Goal: Find specific fact: Find specific fact

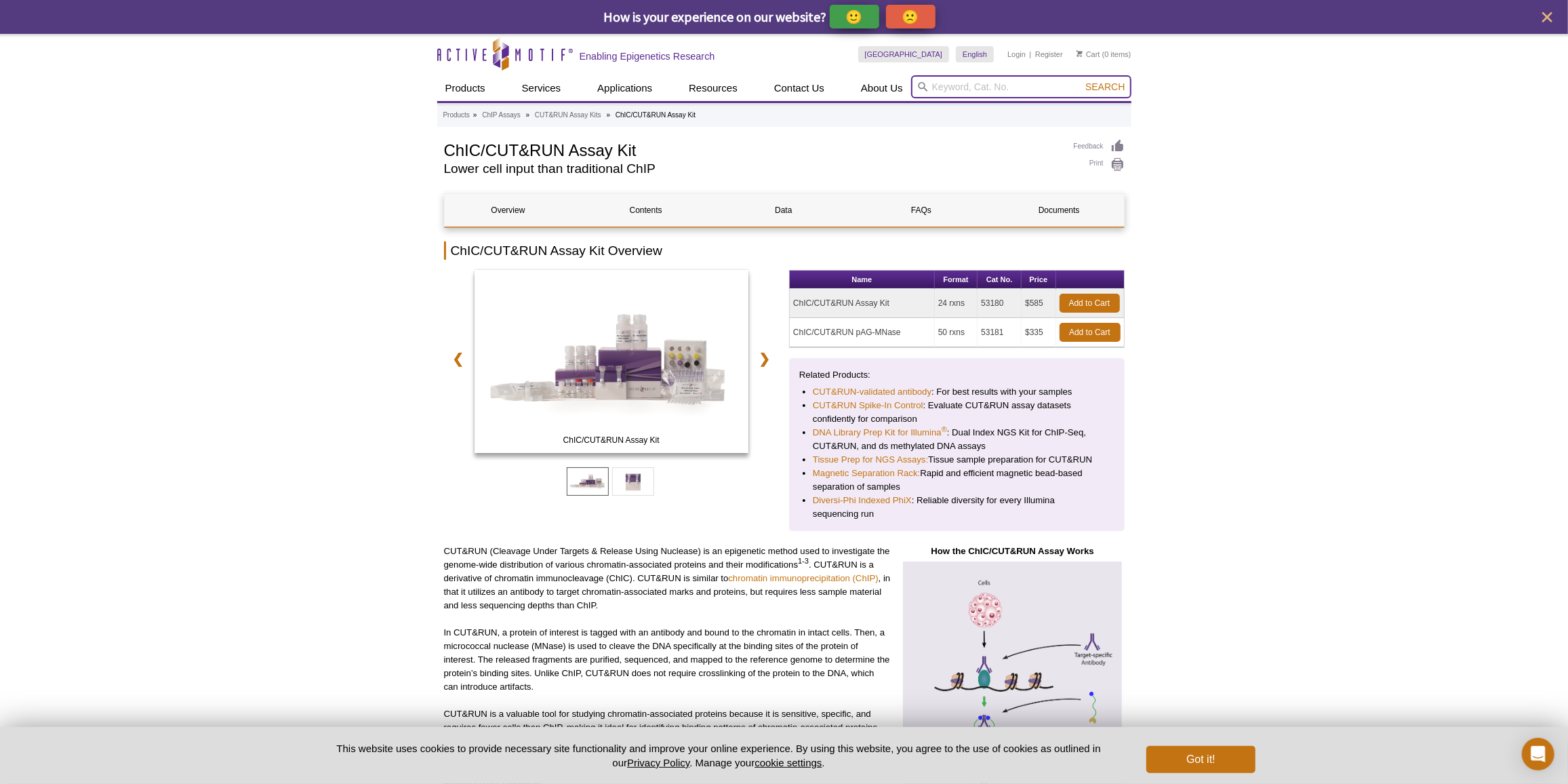
click at [973, 87] on input "search" at bounding box center [1021, 87] width 221 height 23
paste input "39069"
type input "39069"
click at [1100, 91] on span "Search" at bounding box center [1105, 87] width 40 height 11
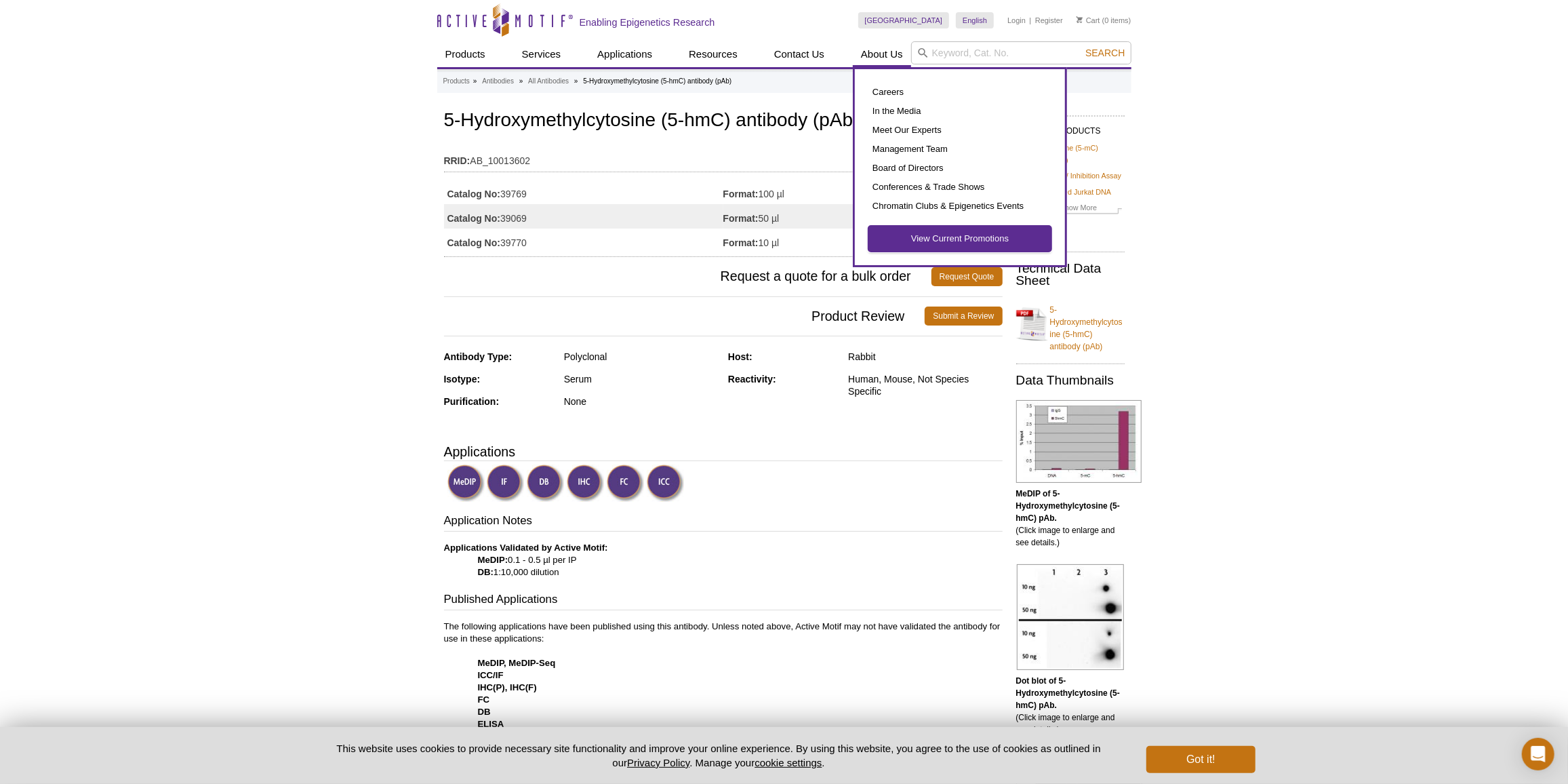
click at [952, 233] on link "View Current Promotions" at bounding box center [960, 238] width 183 height 25
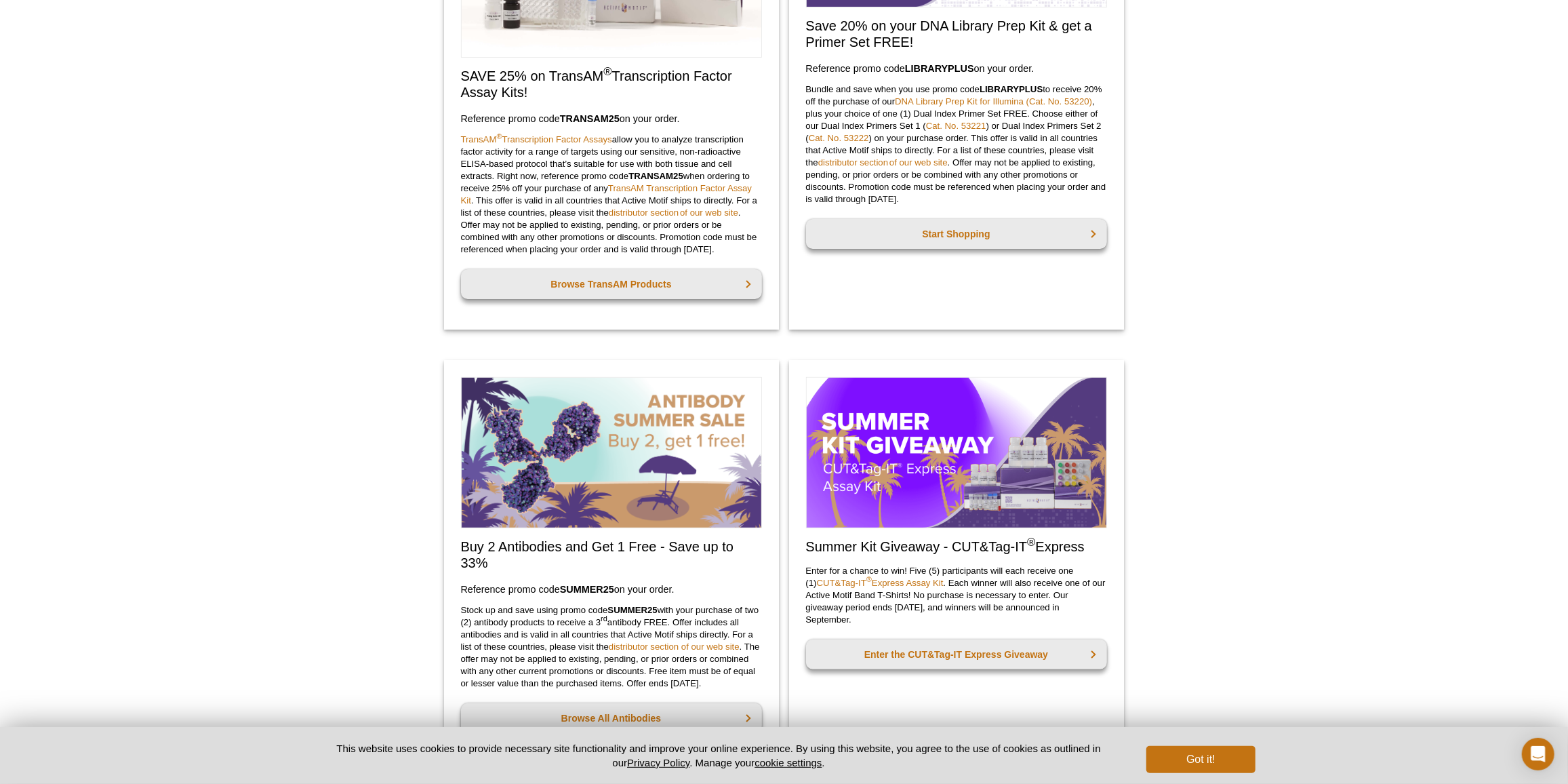
scroll to position [369, 0]
